Goal: Task Accomplishment & Management: Complete application form

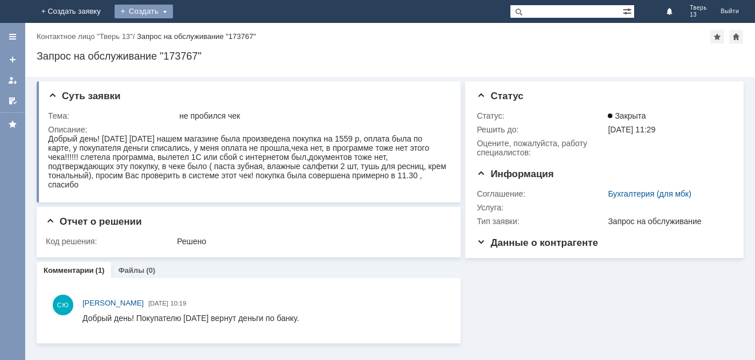
click at [173, 11] on div "Создать" at bounding box center [144, 12] width 58 height 14
click at [204, 28] on link "Заявка" at bounding box center [160, 34] width 87 height 14
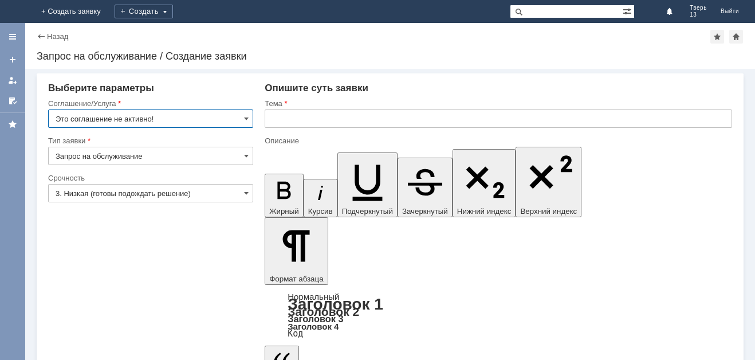
click at [206, 119] on input "Это соглашение не активно!" at bounding box center [150, 118] width 205 height 18
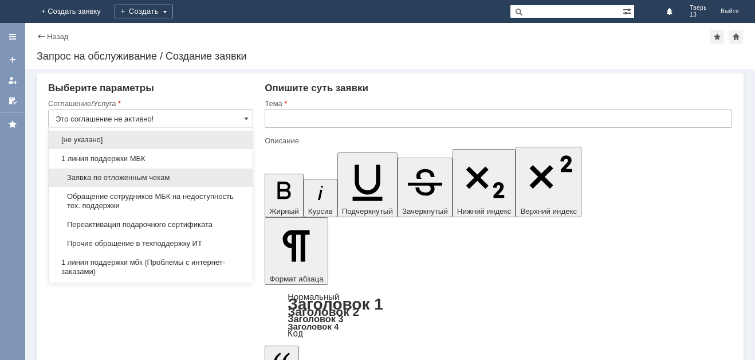
click at [180, 182] on div "Заявка по отложенным чекам" at bounding box center [151, 177] width 204 height 18
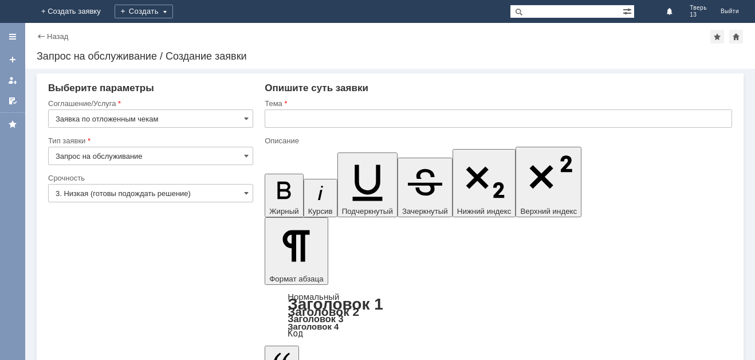
type input "Заявка по отложенным чекам"
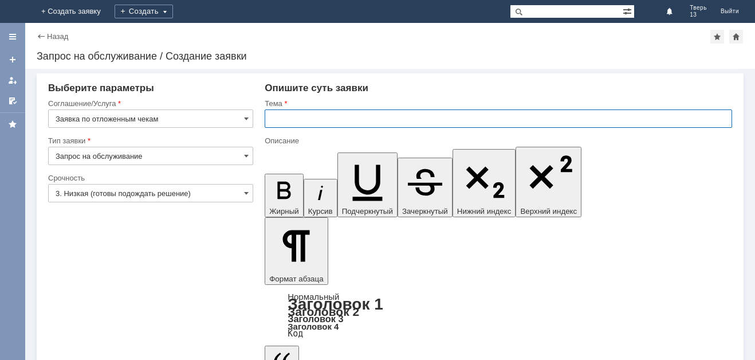
click at [306, 124] on input "text" at bounding box center [498, 118] width 467 height 18
type input "оч"
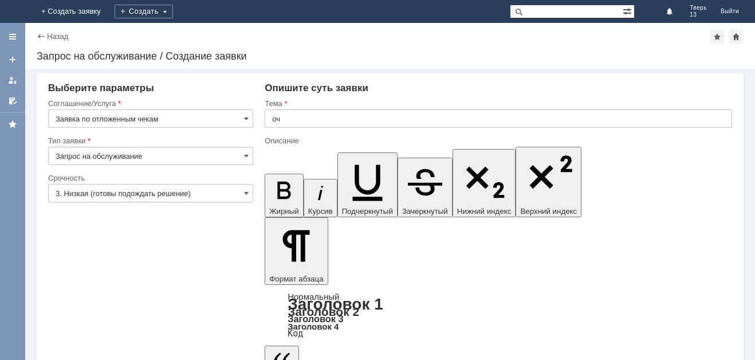
drag, startPoint x: 333, startPoint y: 3109, endPoint x: 326, endPoint y: 3129, distance: 21.0
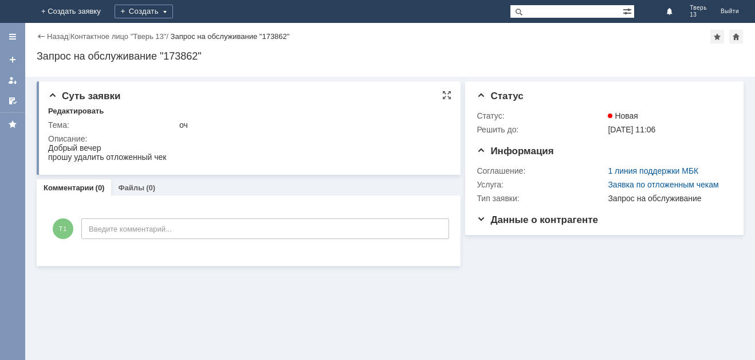
drag, startPoint x: 156, startPoint y: 431, endPoint x: 188, endPoint y: 149, distance: 283.5
click at [192, 305] on div "Суть заявки Редактировать Тема: оч Описание: Комментарии (0) Файлы (0) Коммента…" at bounding box center [389, 218] width 729 height 283
